Goal: Transaction & Acquisition: Purchase product/service

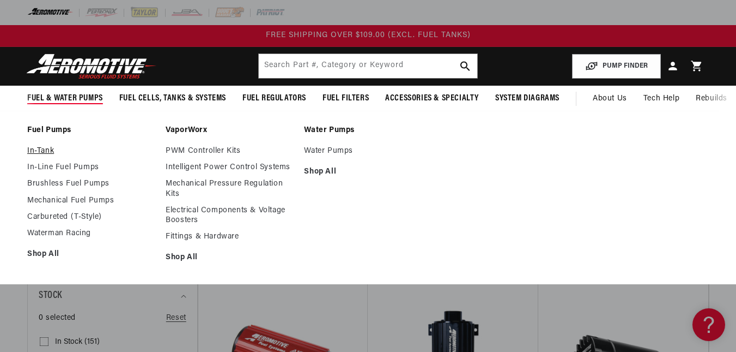
click at [43, 148] on link "In-Tank" at bounding box center [91, 151] width 128 height 10
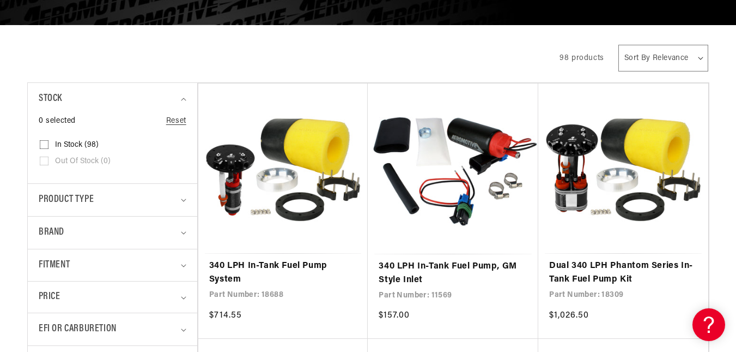
scroll to position [218, 0]
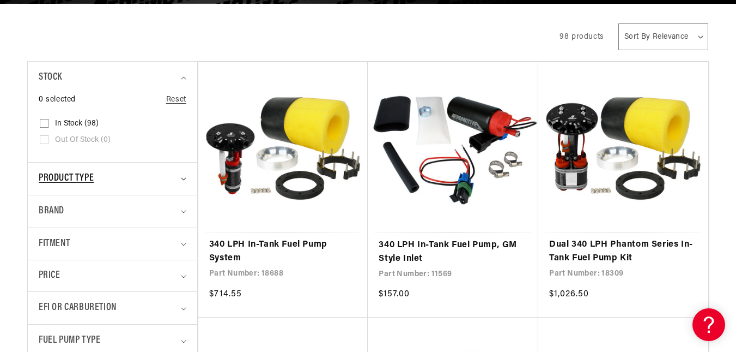
click at [90, 178] on span "Product type" at bounding box center [66, 179] width 55 height 16
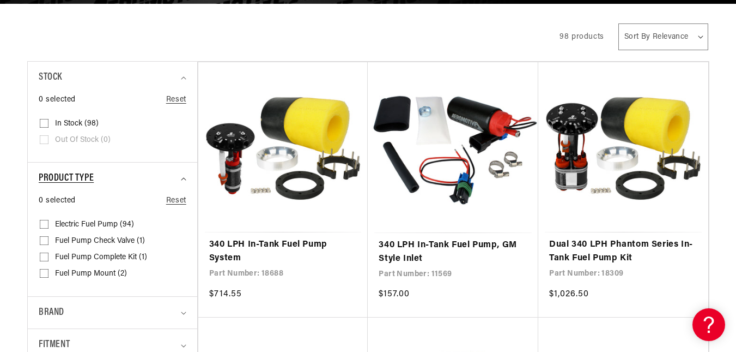
scroll to position [273, 0]
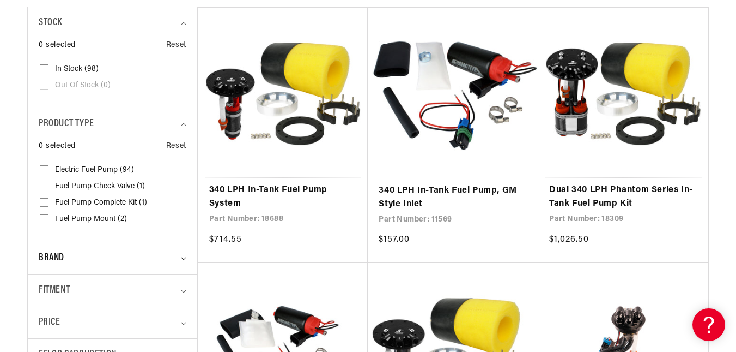
click at [107, 255] on div "Brand" at bounding box center [108, 258] width 138 height 16
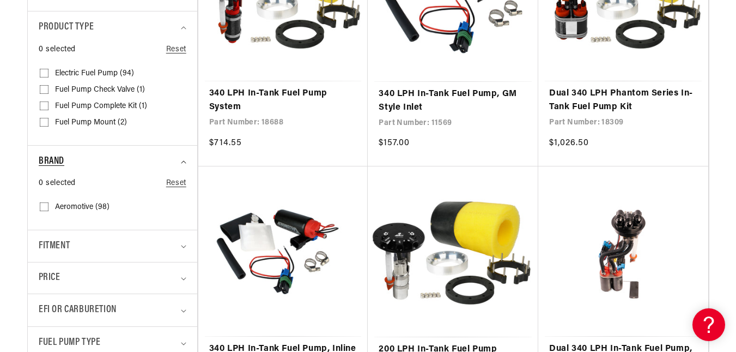
scroll to position [382, 0]
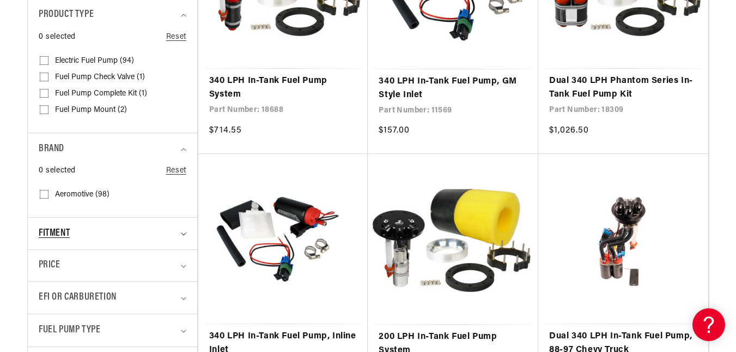
click at [108, 232] on div "Fitment" at bounding box center [108, 234] width 138 height 16
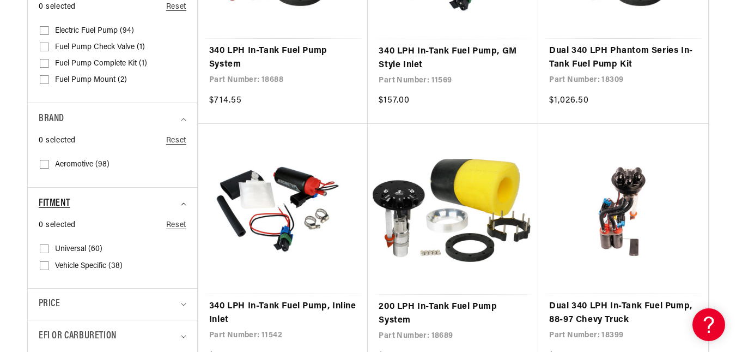
scroll to position [436, 0]
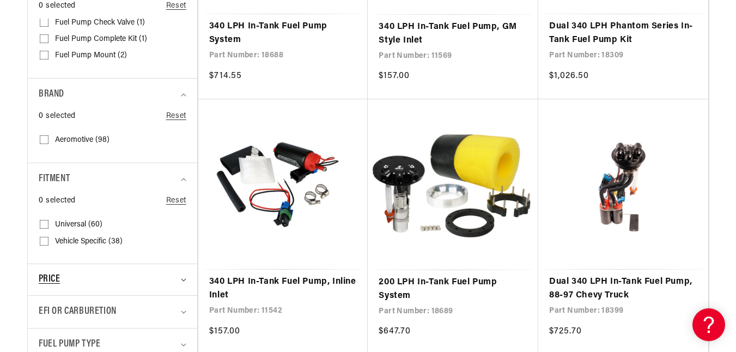
click at [108, 282] on div "Price" at bounding box center [108, 279] width 138 height 15
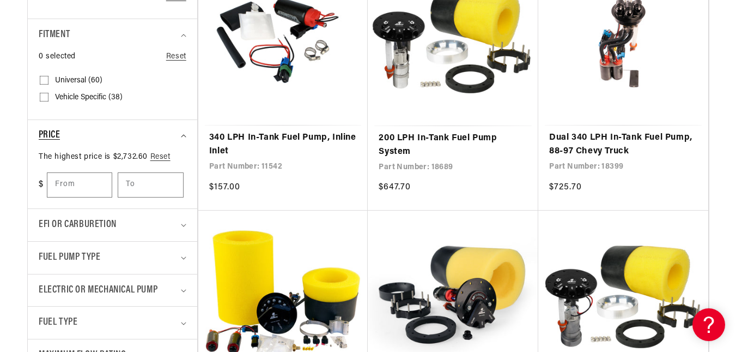
scroll to position [600, 0]
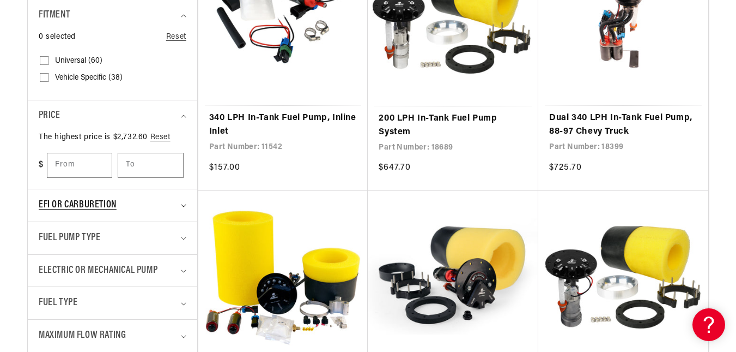
click at [152, 205] on div "EFI or Carburetion" at bounding box center [108, 205] width 138 height 16
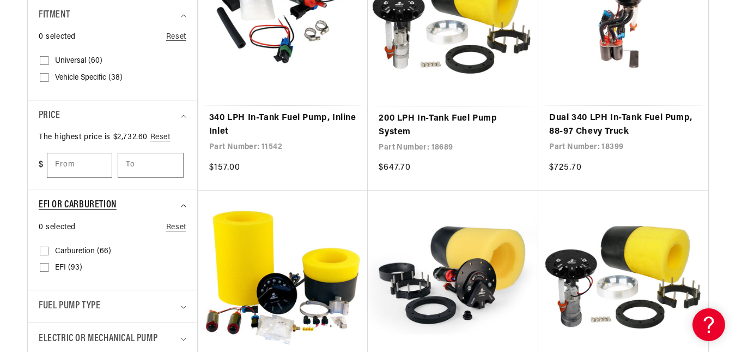
click at [152, 205] on div "EFI or Carburetion" at bounding box center [108, 205] width 138 height 16
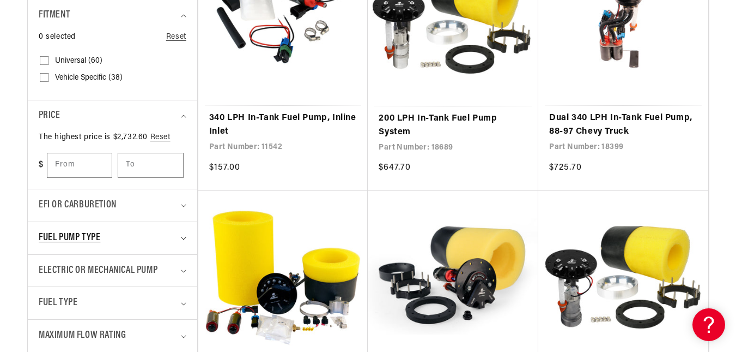
click at [120, 244] on div "Fuel Pump Type" at bounding box center [108, 238] width 138 height 16
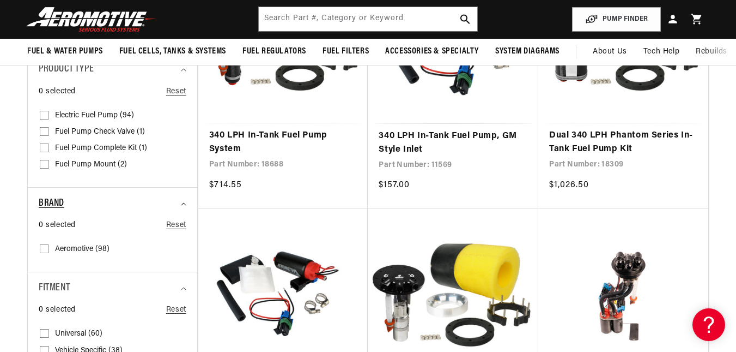
scroll to position [0, 0]
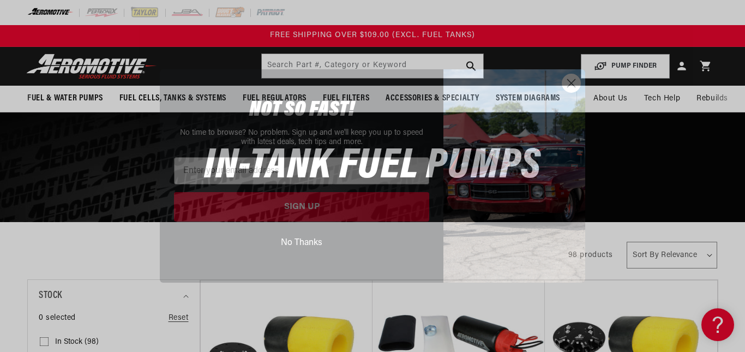
click at [570, 85] on circle "Close dialog" at bounding box center [571, 83] width 18 height 18
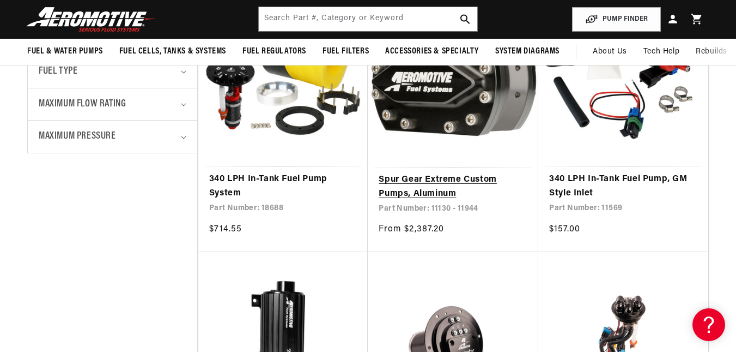
scroll to position [545, 0]
